Goal: Information Seeking & Learning: Learn about a topic

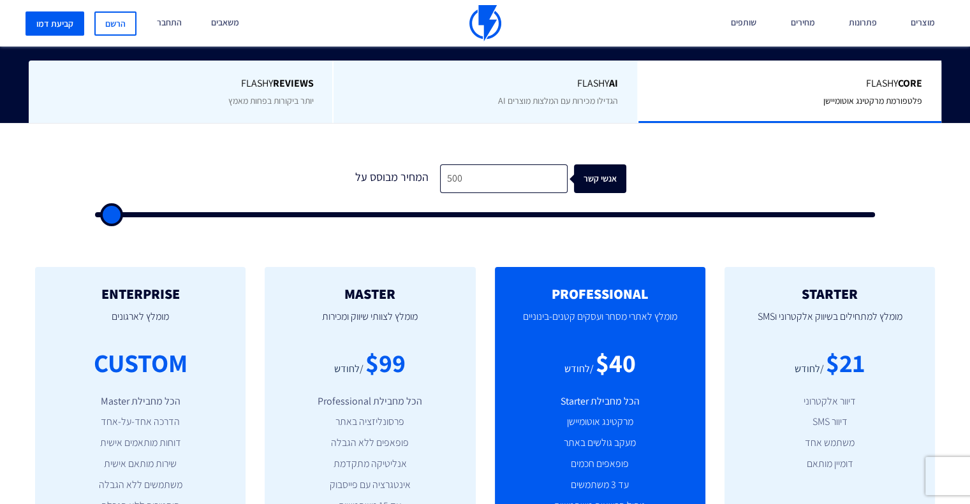
scroll to position [446, 0]
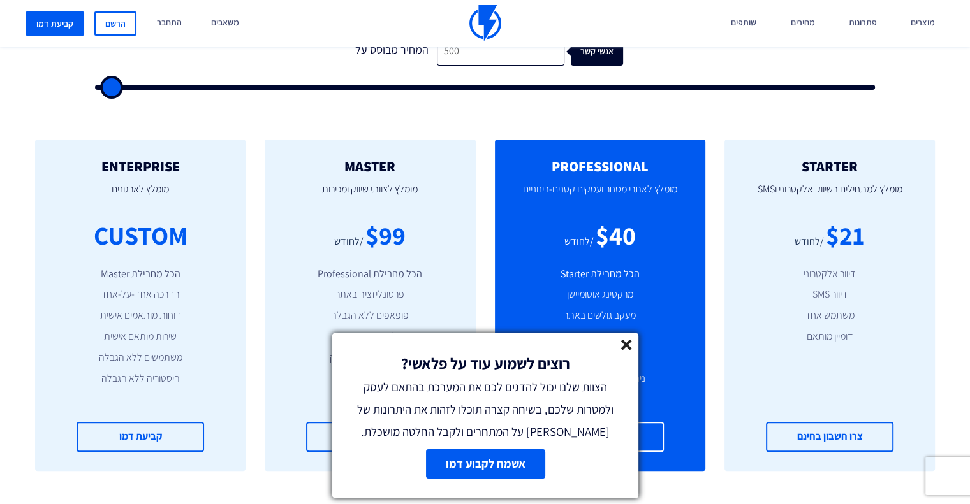
click at [627, 349] on icon at bounding box center [626, 345] width 11 height 11
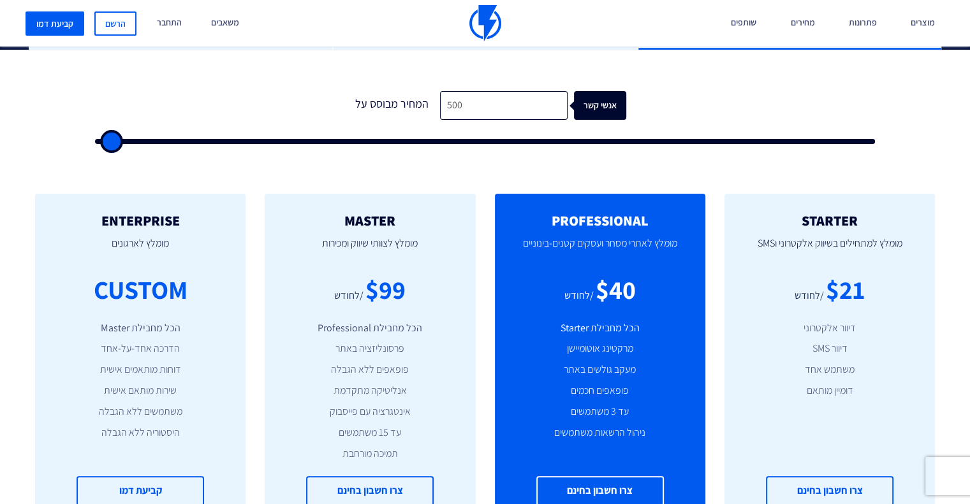
scroll to position [383, 0]
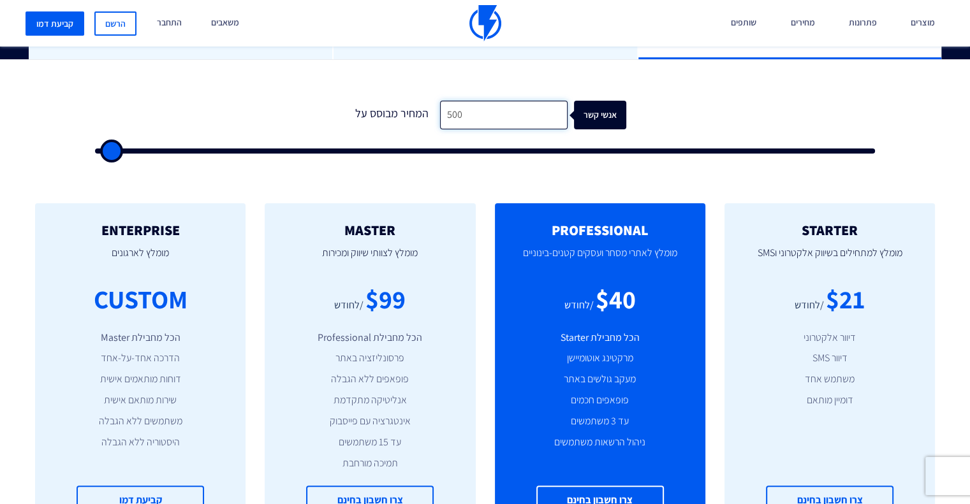
click at [476, 117] on input "500" at bounding box center [504, 115] width 128 height 29
type input "1"
type input "500"
type input "10"
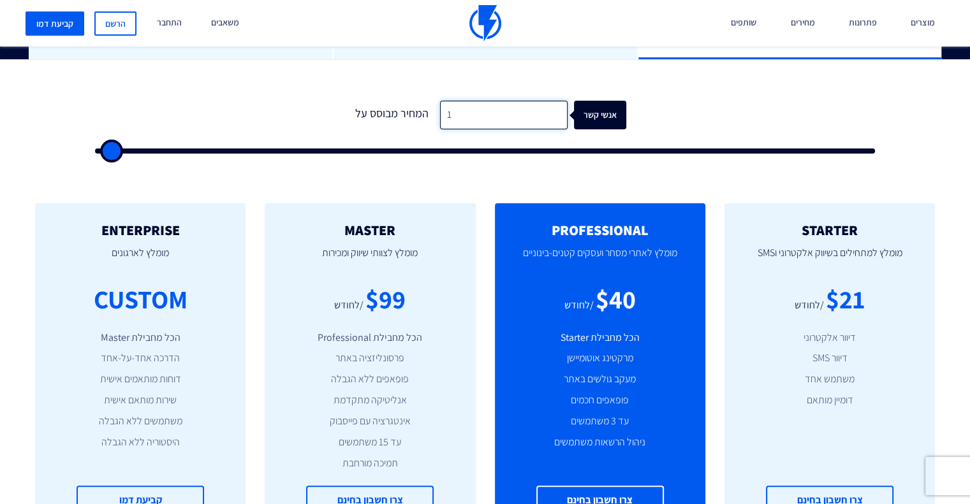
type input "500"
type input "100"
type input "500"
type input "1,000"
type input "1000"
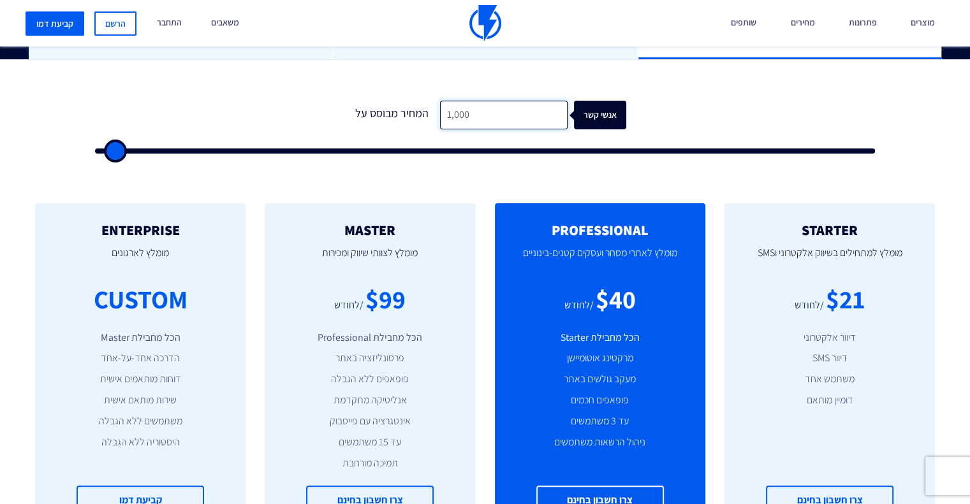
type input "1,000"
type input "0"
type input "500"
type input "1,000"
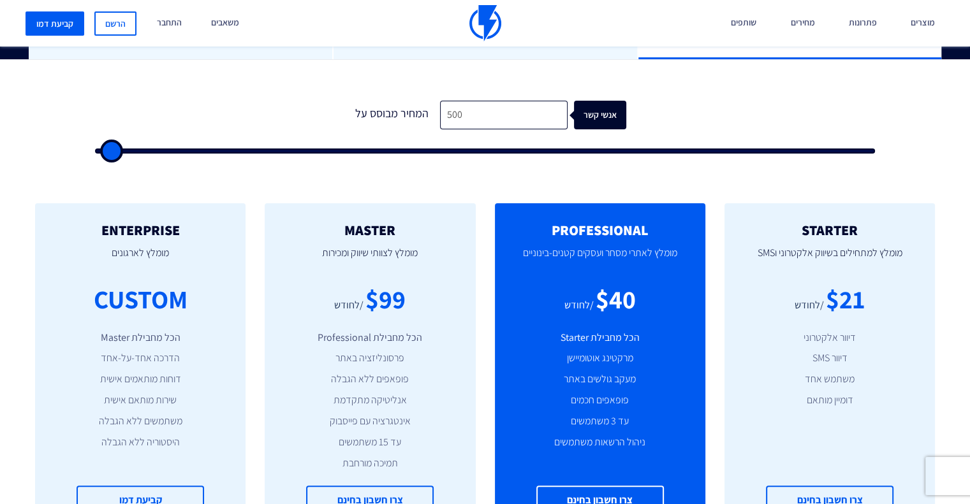
type input "1000"
type input "1,500"
type input "1500"
type input "2,500"
type input "2500"
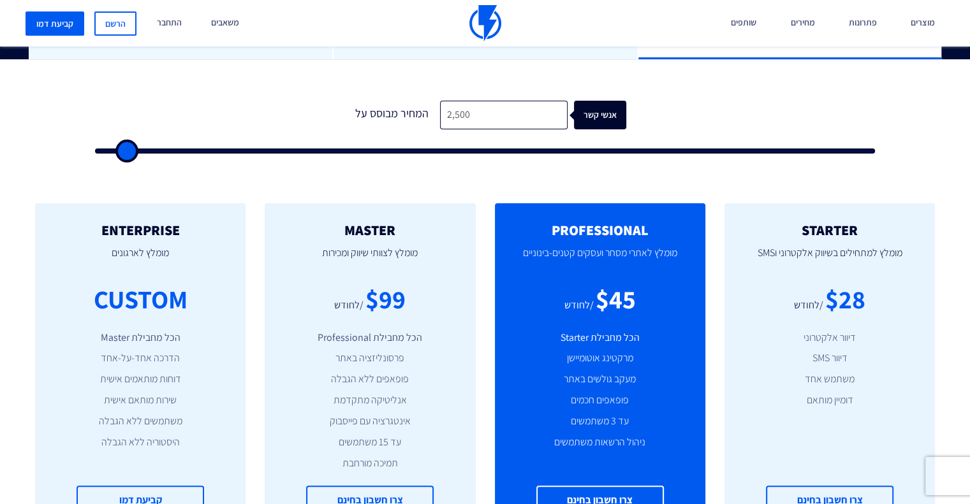
type input "3,000"
type input "3000"
type input "3,500"
type input "3500"
type input "4,500"
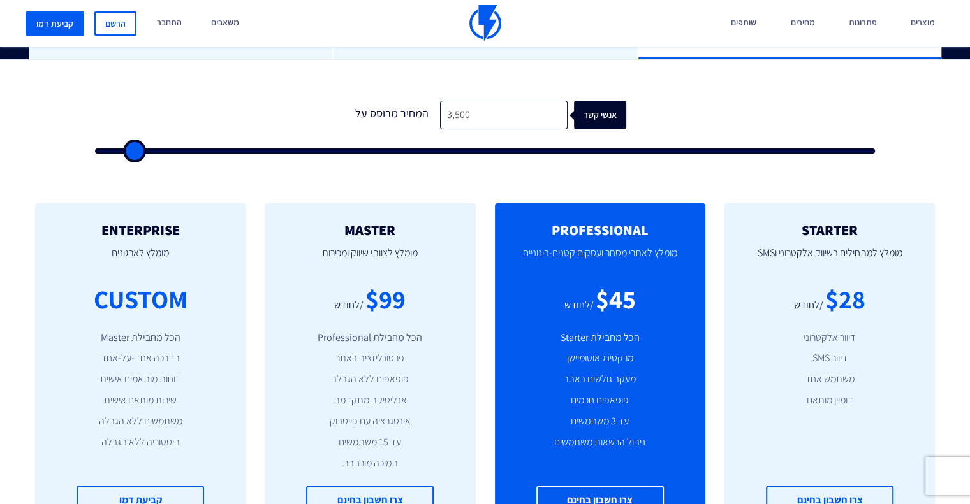
type input "4500"
type input "5,500"
type input "5500"
type input "7,000"
type input "7000"
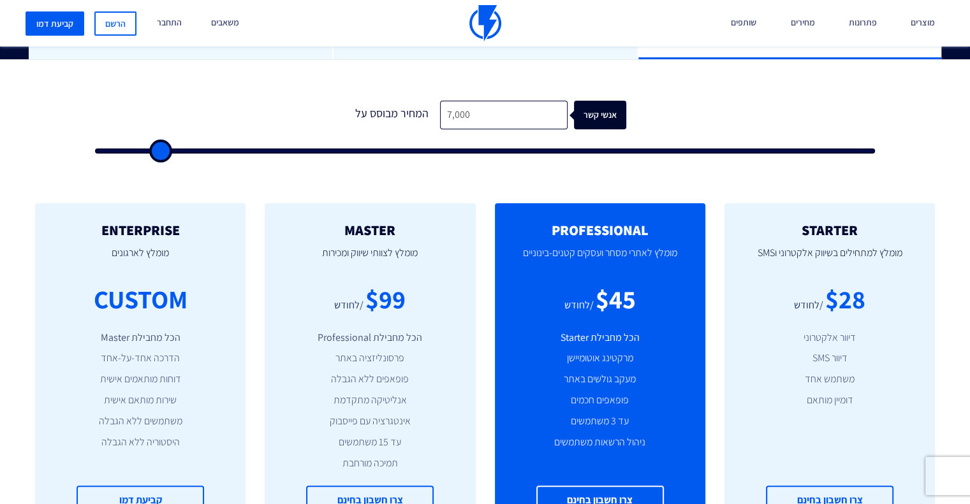
type input "7,500"
type input "7500"
type input "8,000"
type input "8000"
type input "8,500"
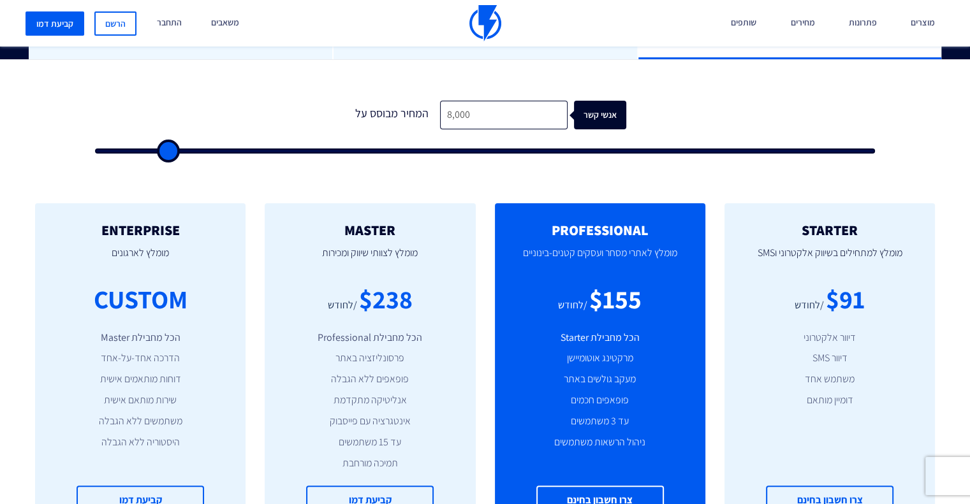
type input "8500"
type input "9,000"
type input "9000"
type input "9,500"
type input "9500"
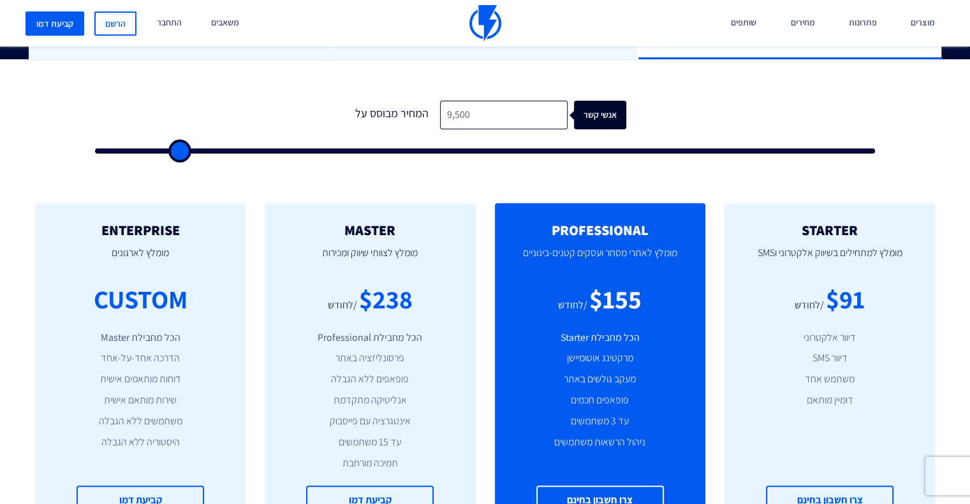
type input "10,000"
type input "10000"
type input "11,000"
type input "11000"
type input "11,500"
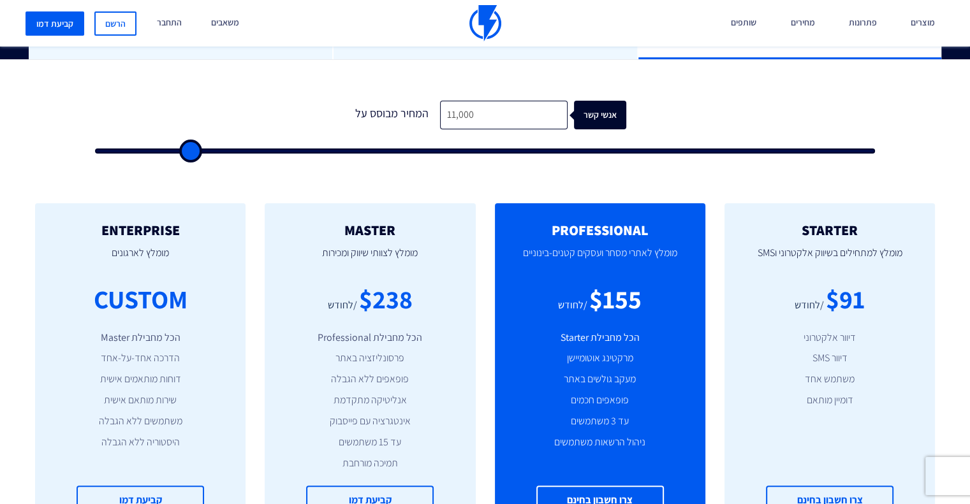
type input "11500"
type input "12,500"
type input "12500"
type input "13,500"
type input "13500"
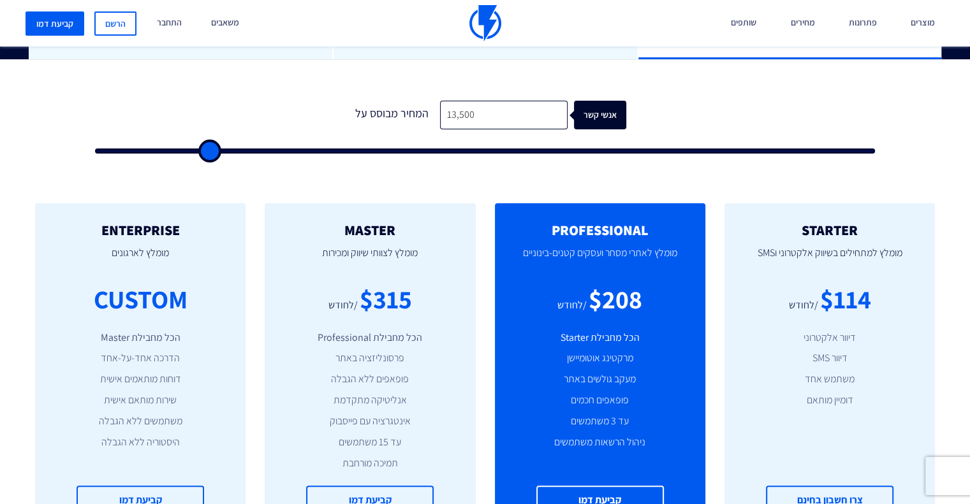
type input "14,000"
type input "14000"
type input "13,500"
type input "13500"
type input "12,500"
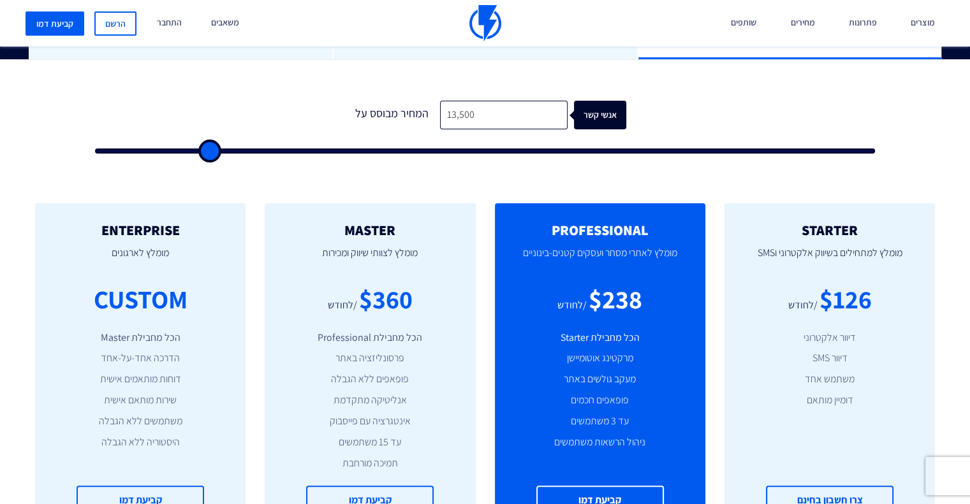
type input "12500"
type input "12,000"
type input "12000"
type input "11,500"
type input "11500"
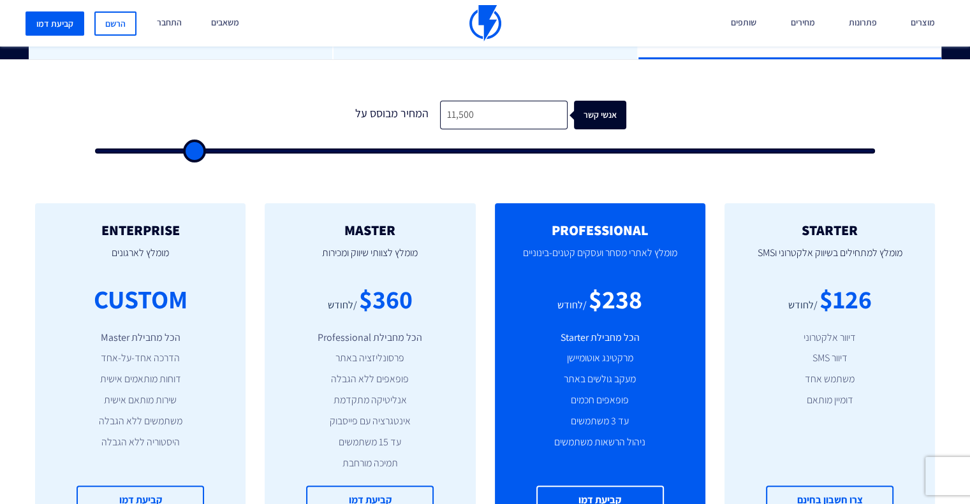
type input "11,000"
type input "11000"
type input "10,500"
type input "10500"
type input "9,500"
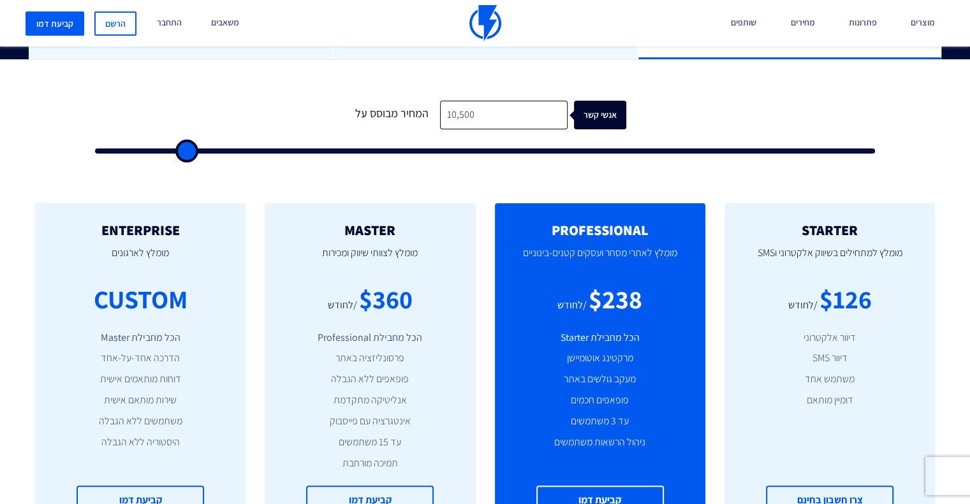
type input "9500"
type input "9,000"
type input "9000"
type input "8,500"
type input "8500"
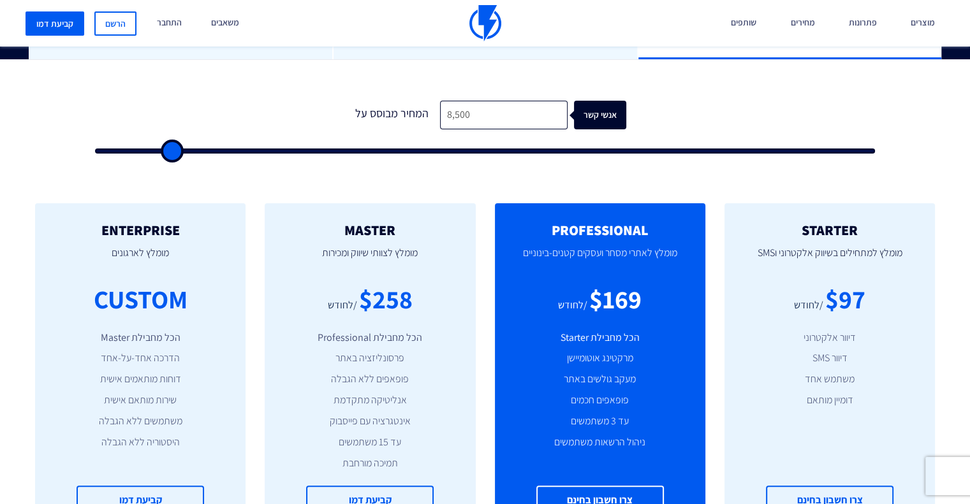
type input "8,000"
type input "8000"
type input "7,500"
type input "7500"
type input "7,000"
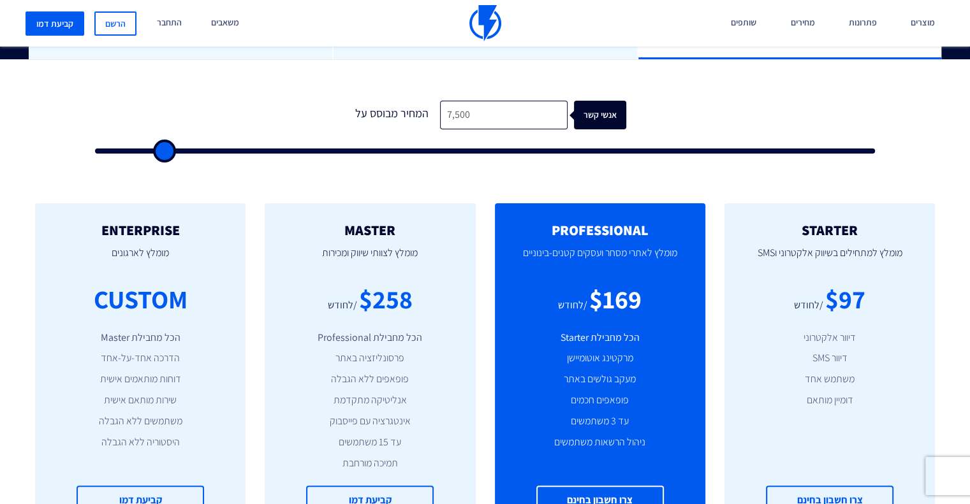
type input "7000"
type input "6,500"
type input "6500"
type input "6,000"
type input "6000"
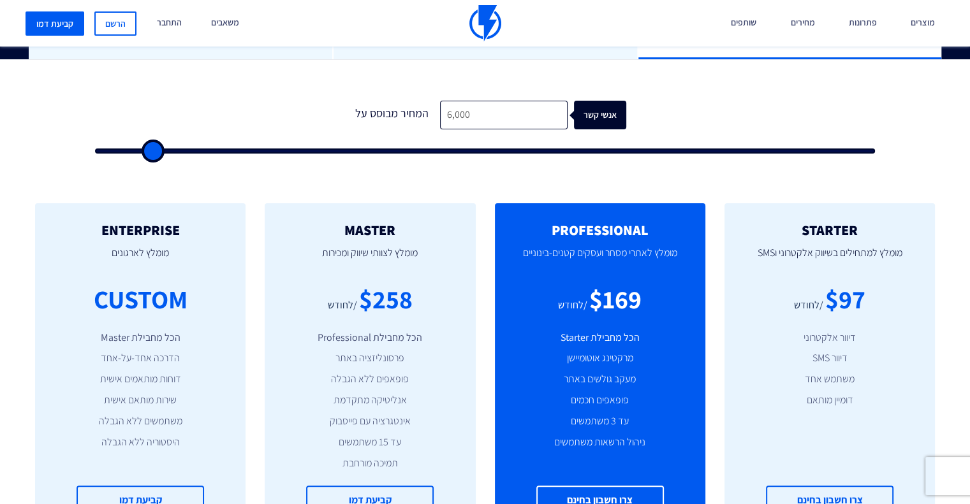
type input "5,500"
type input "5500"
type input "5,000"
type input "5000"
type input "4,500"
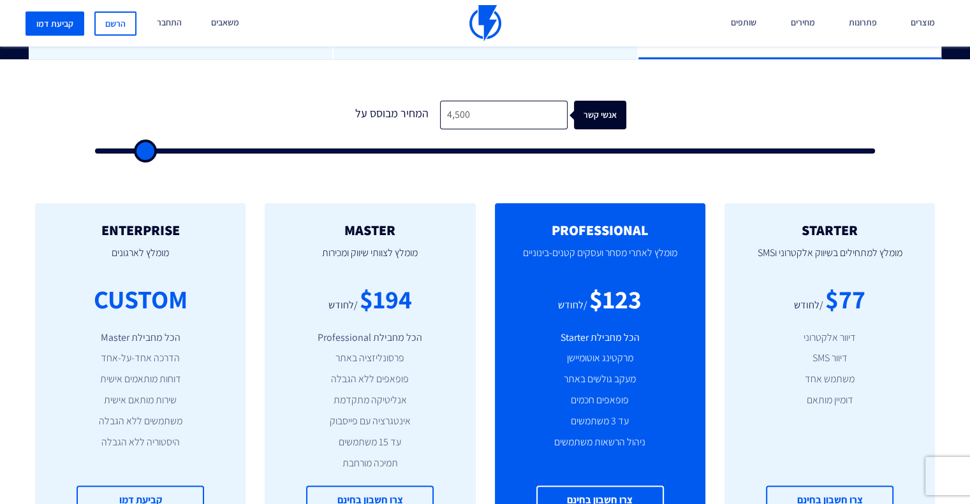
type input "4500"
type input "4,000"
type input "4000"
type input "3,500"
type input "3500"
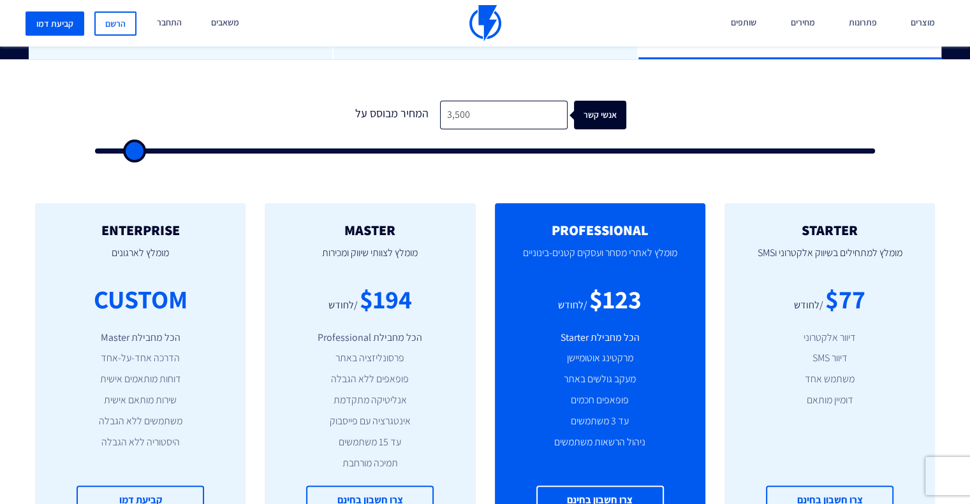
type input "3,000"
type input "3000"
type input "2,500"
type input "2500"
type input "2,000"
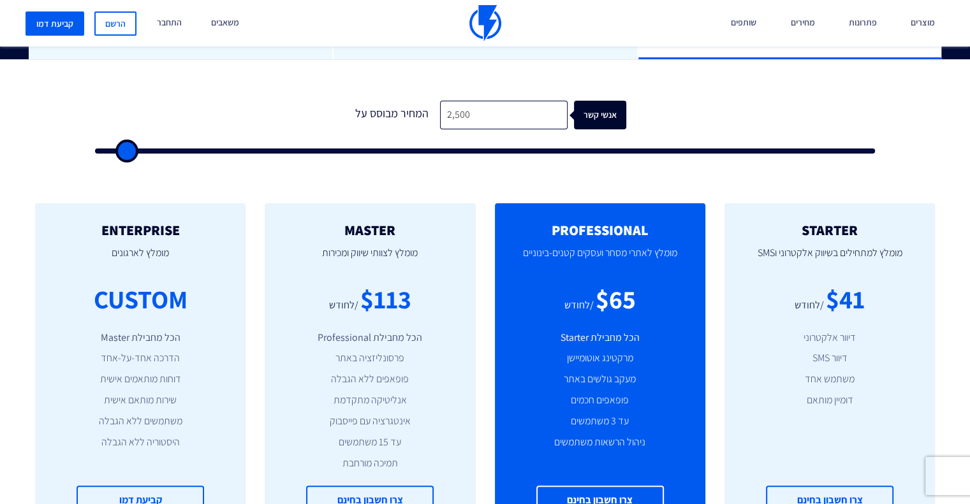
type input "2000"
type input "1,500"
type input "1500"
type input "1,000"
type input "1000"
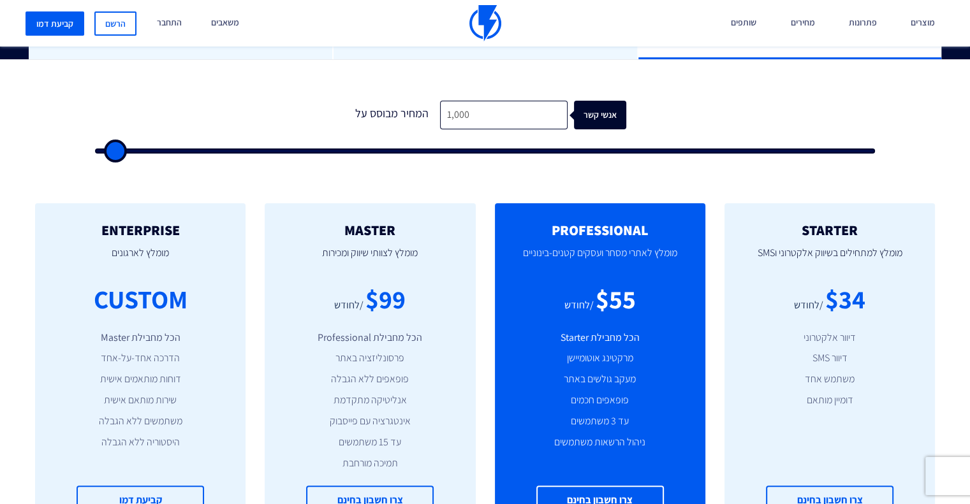
type input "500"
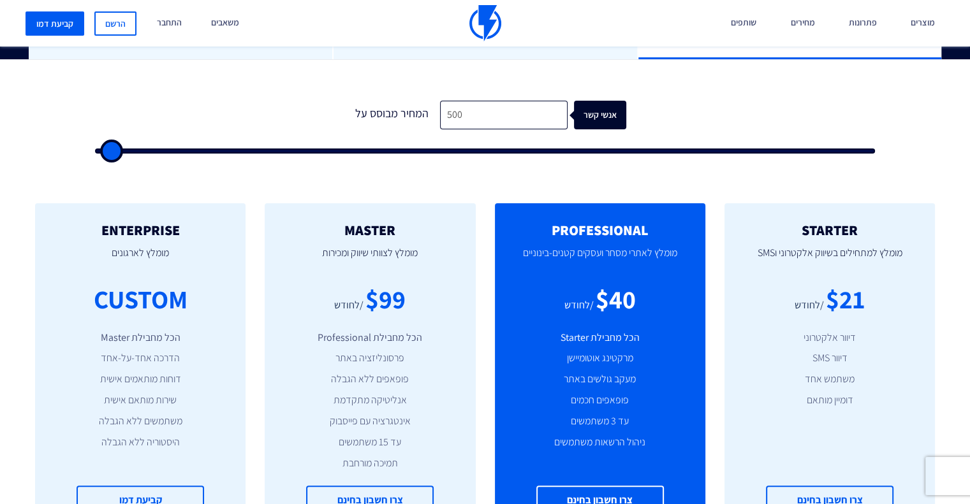
type input "500"
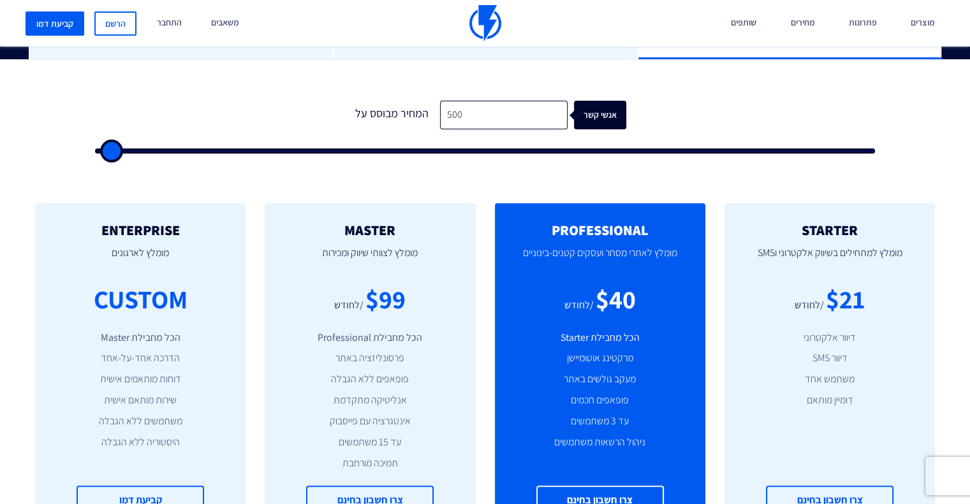
type input "500"
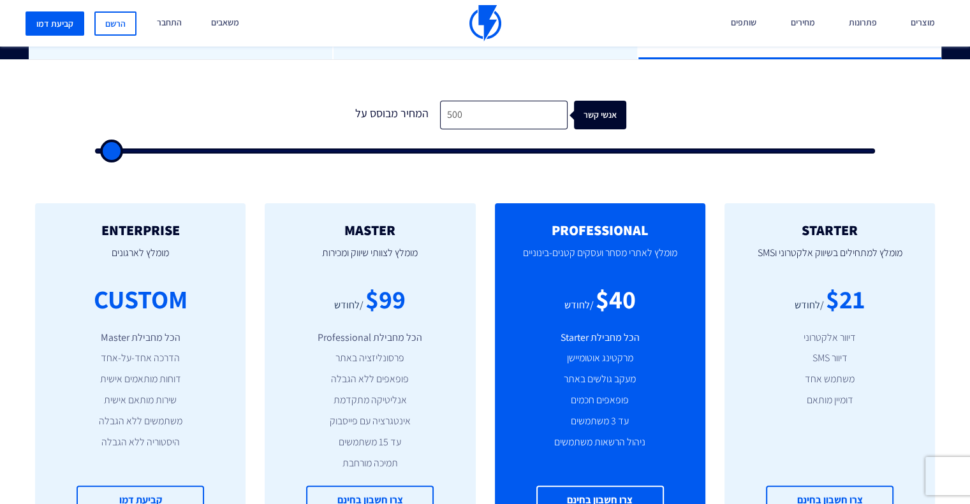
type input "500"
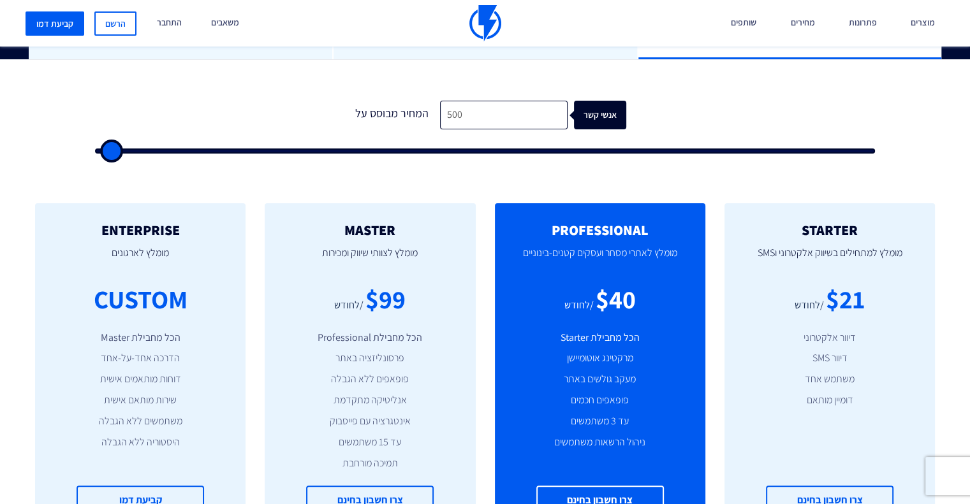
type input "500"
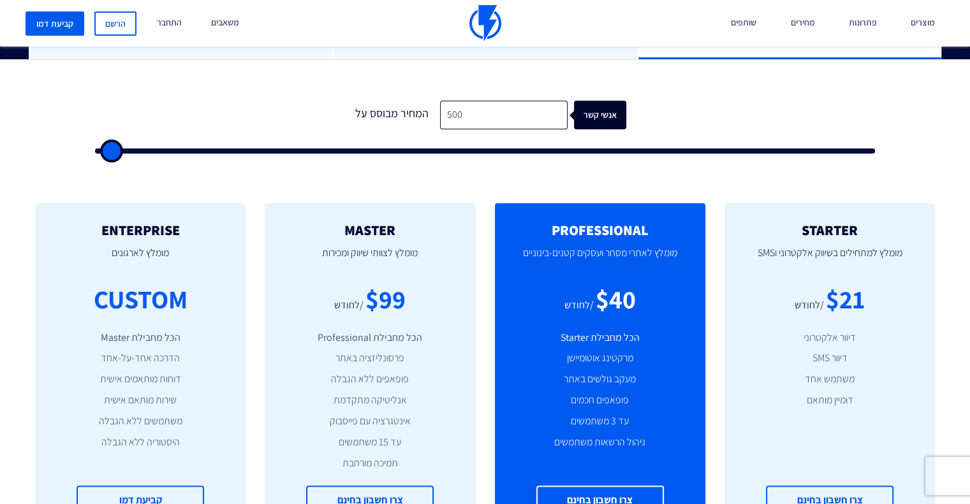
type input "500"
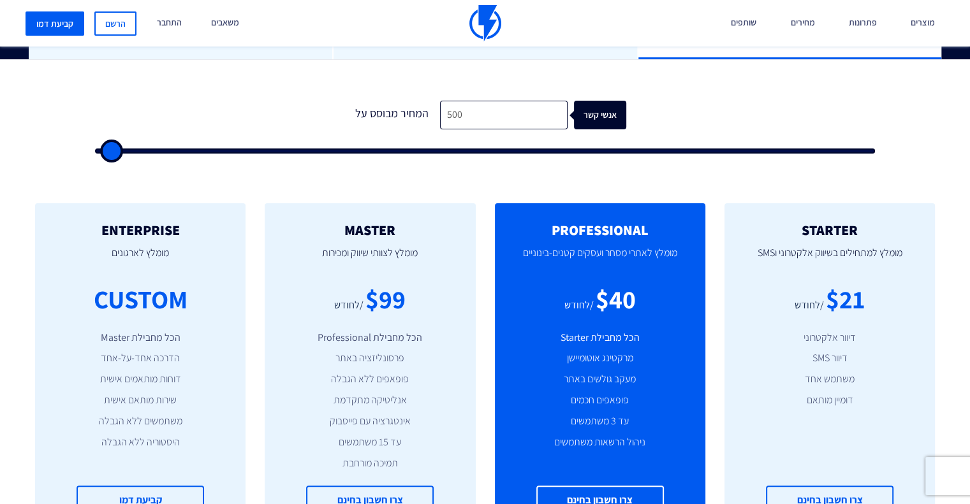
type input "500"
drag, startPoint x: 105, startPoint y: 153, endPoint x: 84, endPoint y: 160, distance: 22.2
type input "500"
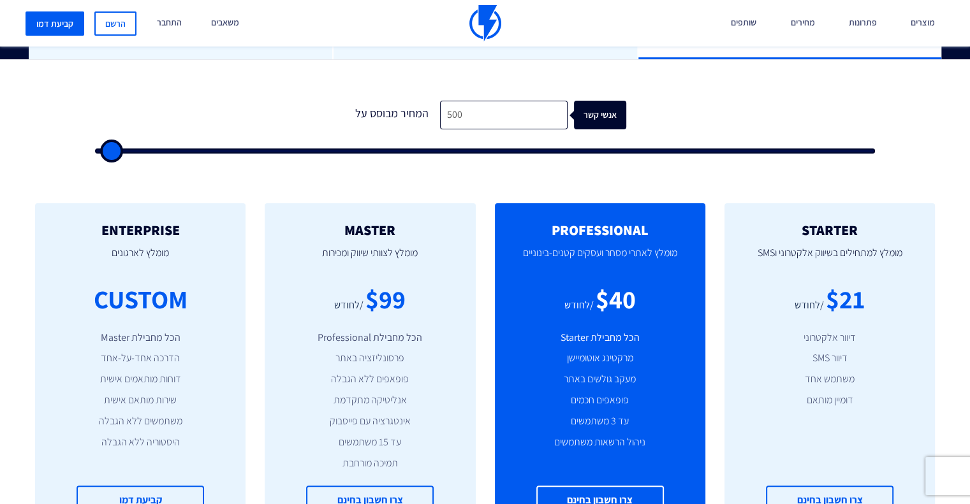
click at [95, 154] on input "range" at bounding box center [485, 151] width 780 height 5
